Goal: Transaction & Acquisition: Book appointment/travel/reservation

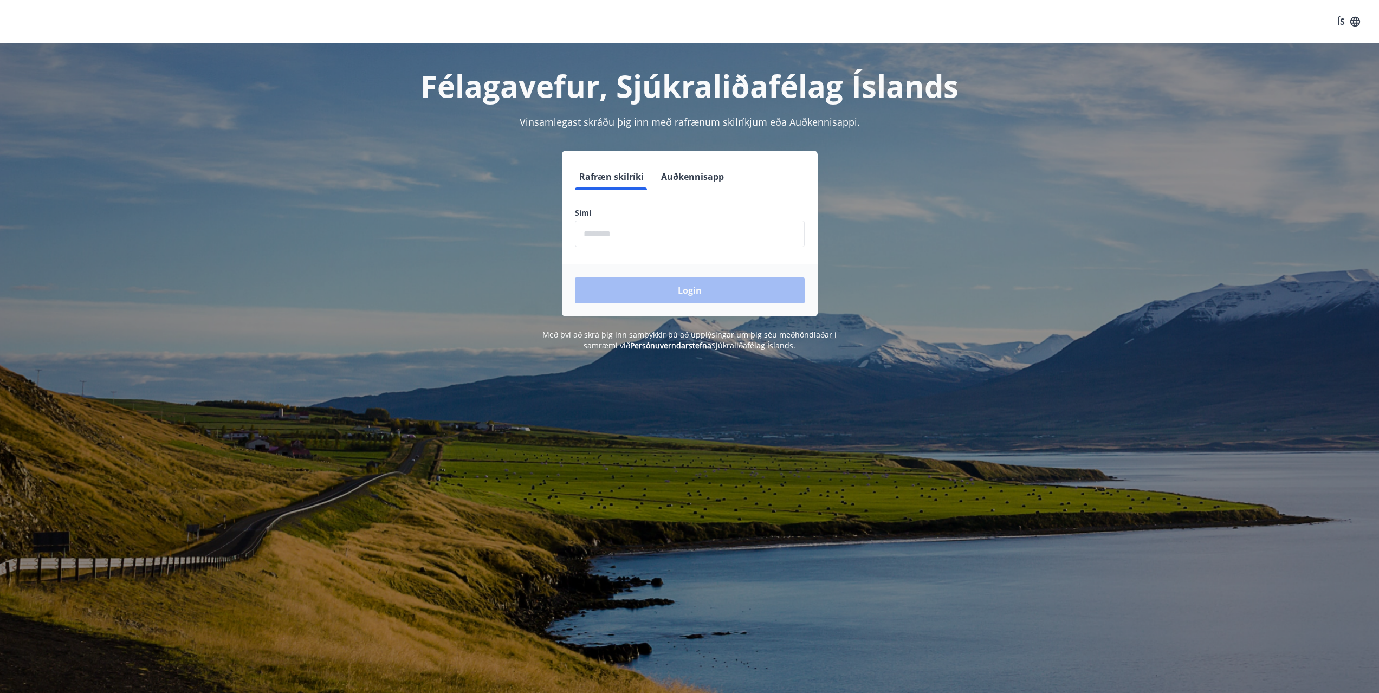
click at [599, 232] on input "phone" at bounding box center [690, 234] width 230 height 27
type input "********"
click at [692, 291] on button "Login" at bounding box center [690, 290] width 230 height 26
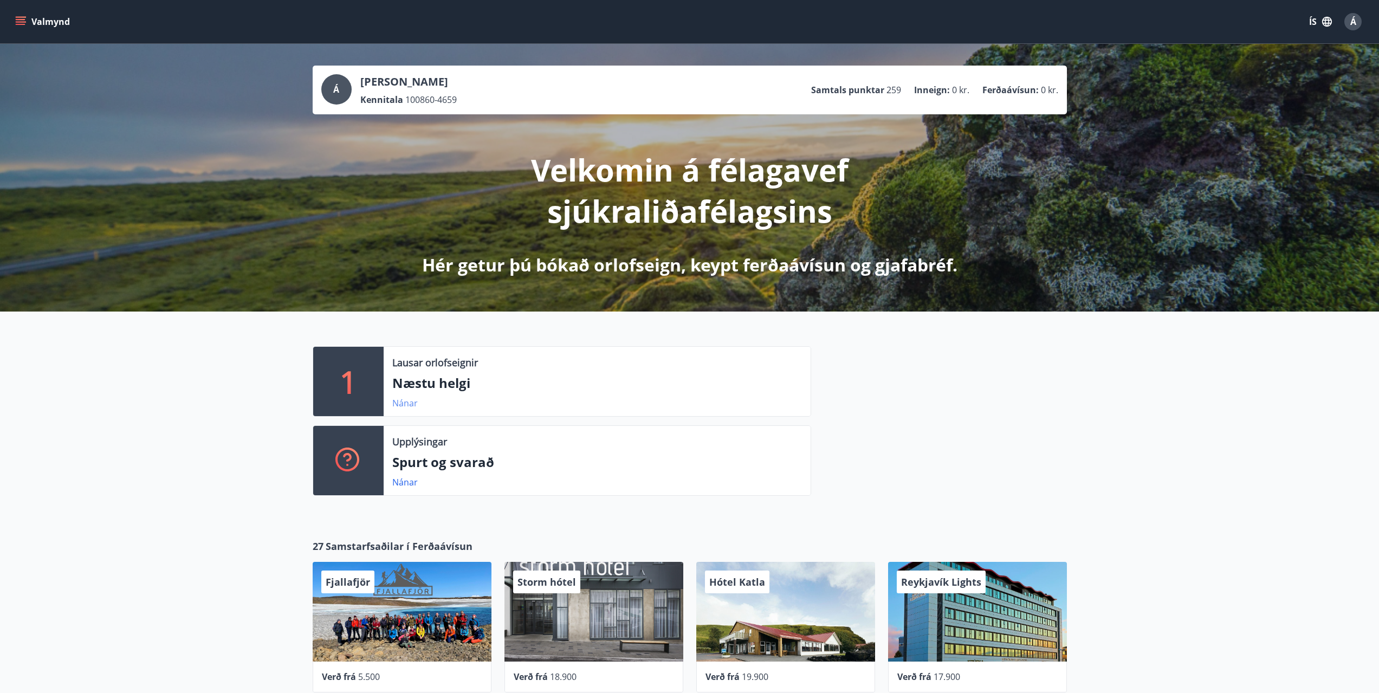
click at [403, 402] on link "Nánar" at bounding box center [404, 403] width 25 height 12
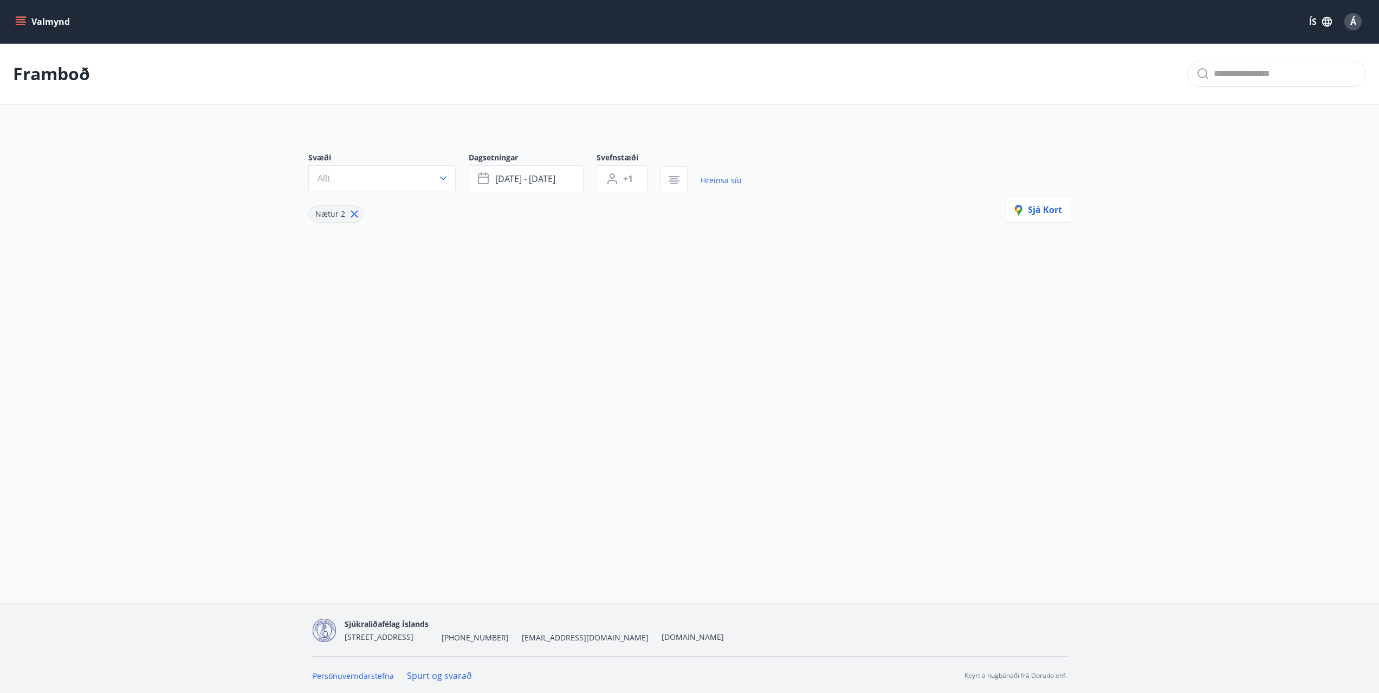
type input "*"
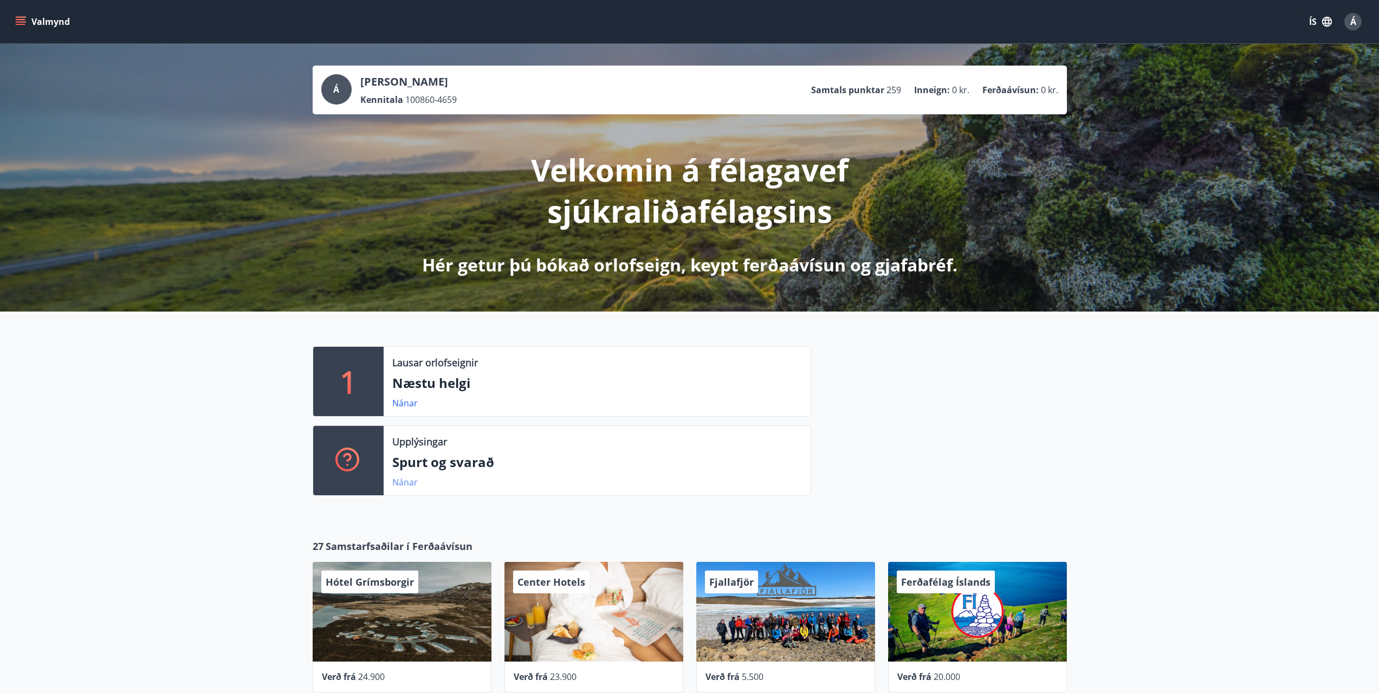
click at [406, 481] on link "Nánar" at bounding box center [404, 482] width 25 height 12
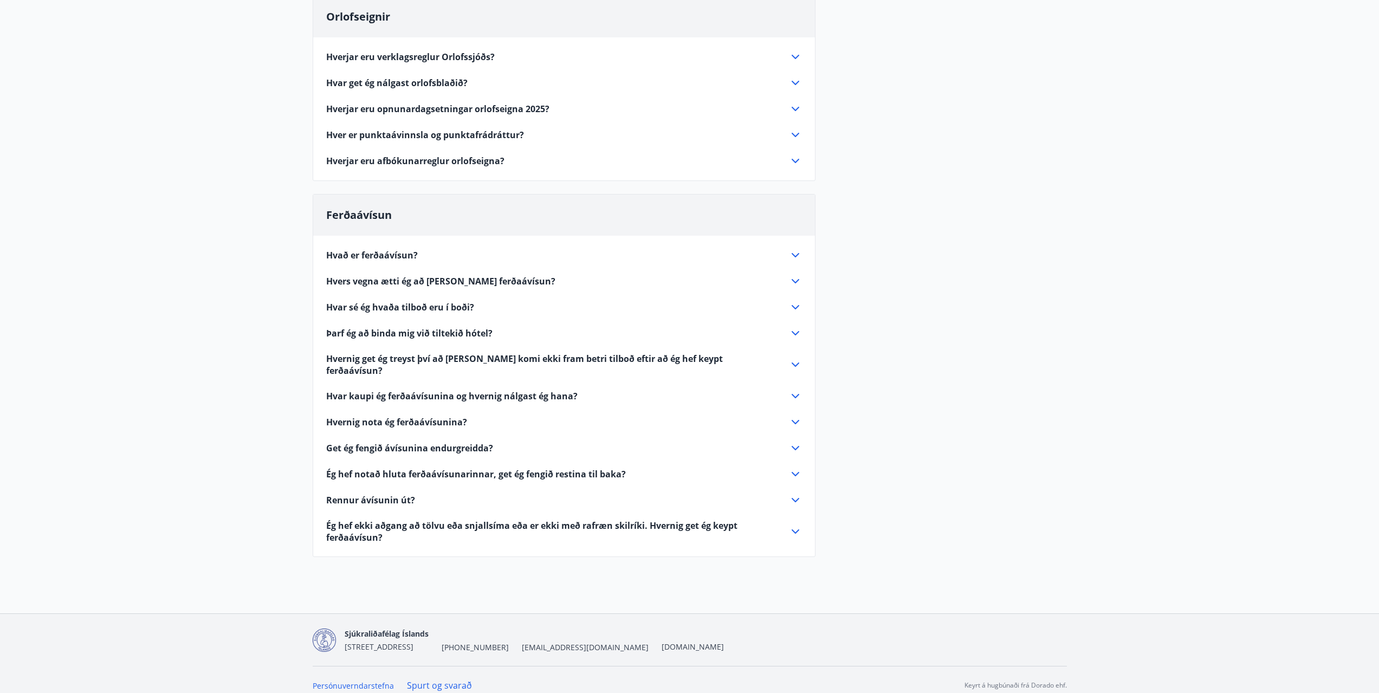
scroll to position [130, 0]
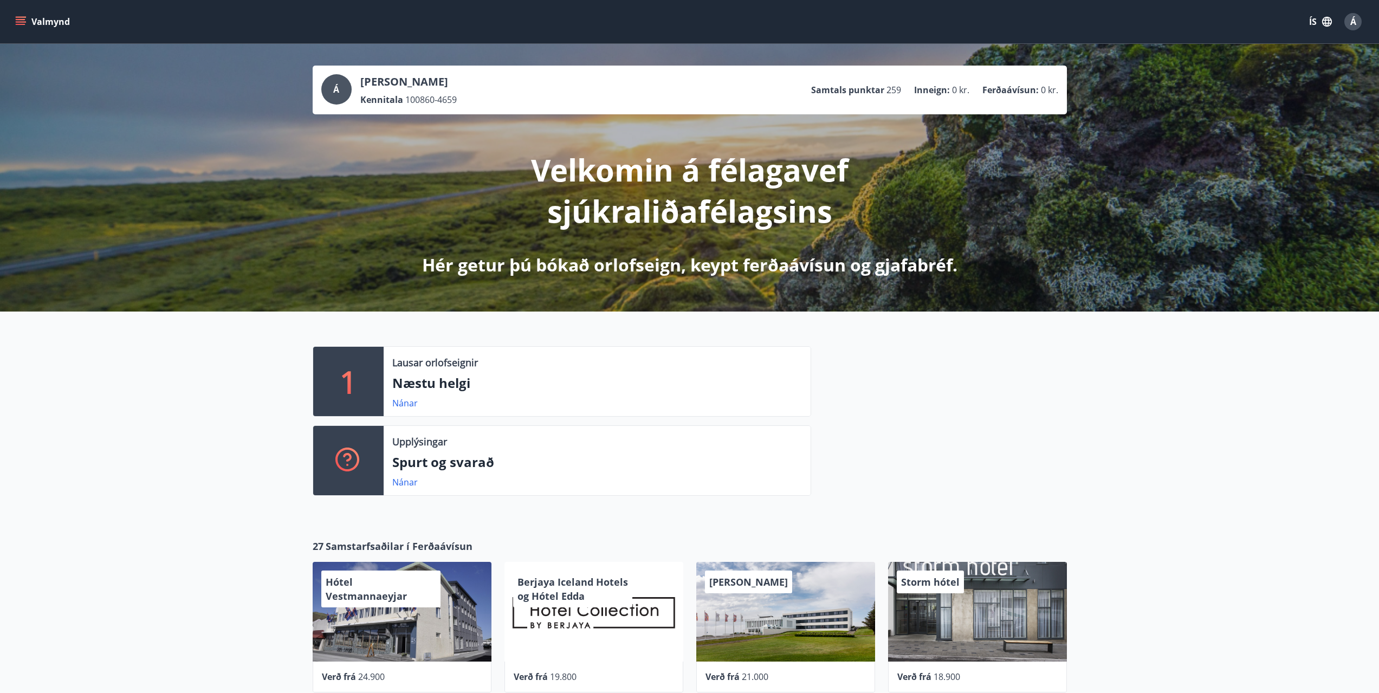
click at [1352, 16] on span "Á" at bounding box center [1354, 22] width 6 height 12
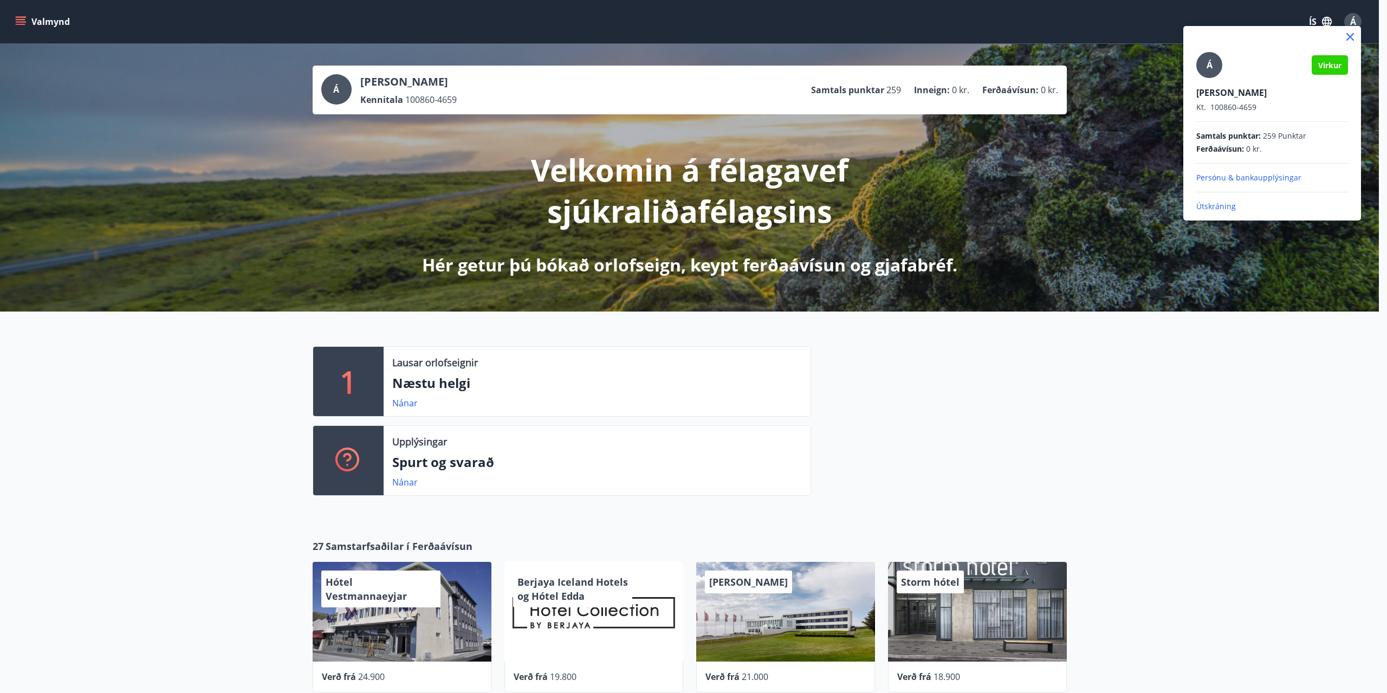
click at [1219, 205] on p "Útskráning" at bounding box center [1273, 206] width 152 height 11
